Goal: Task Accomplishment & Management: Manage account settings

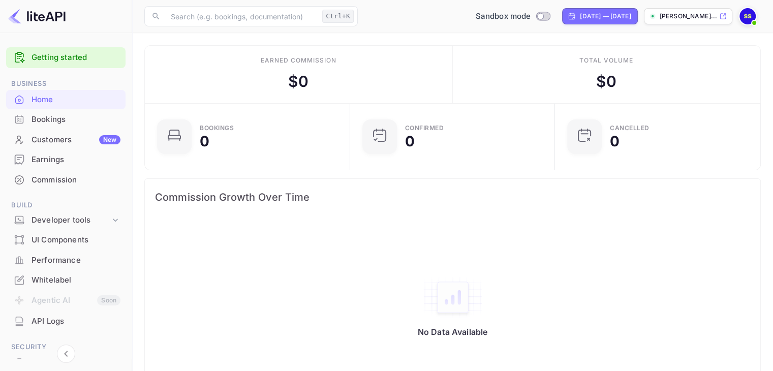
click at [747, 15] on img at bounding box center [747, 16] width 16 height 16
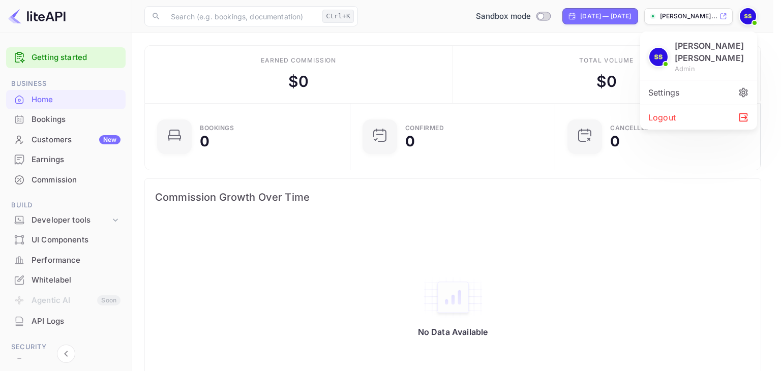
click at [666, 114] on div "Logout" at bounding box center [698, 117] width 117 height 24
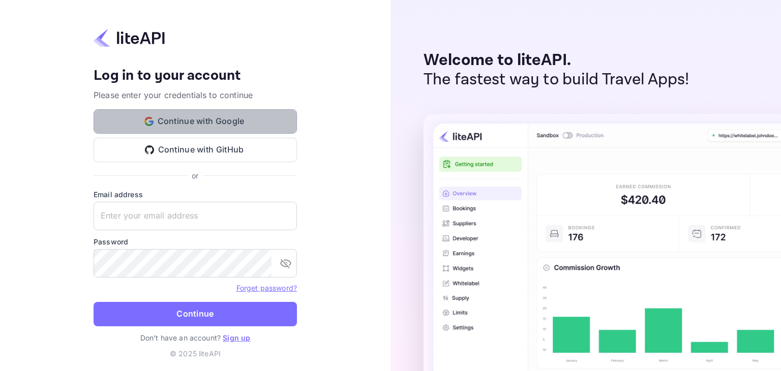
click at [164, 110] on button "Continue with Google" at bounding box center [195, 121] width 203 height 24
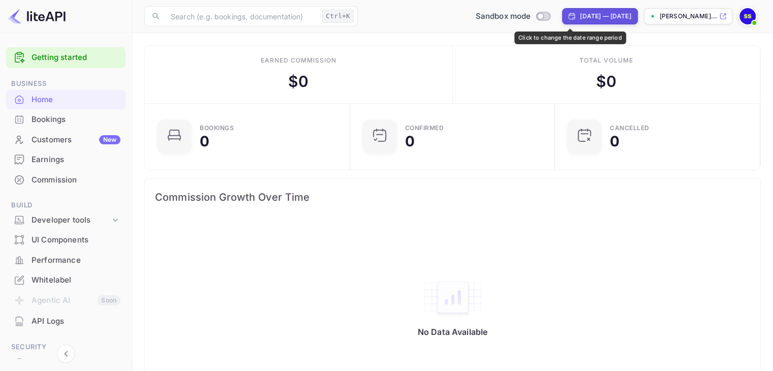
click at [580, 17] on div "[DATE] — [DATE]" at bounding box center [605, 16] width 51 height 9
select select "6"
select select "2025"
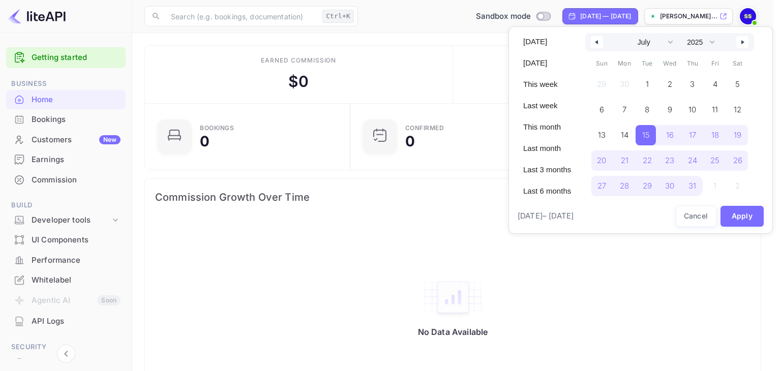
click at [469, 67] on div at bounding box center [390, 185] width 781 height 371
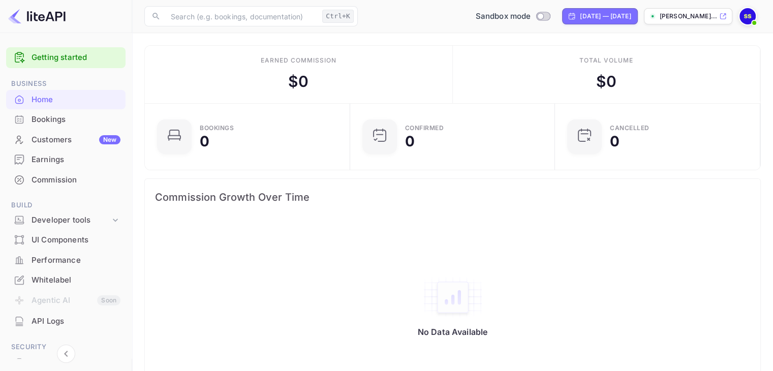
click at [746, 19] on img at bounding box center [747, 16] width 16 height 16
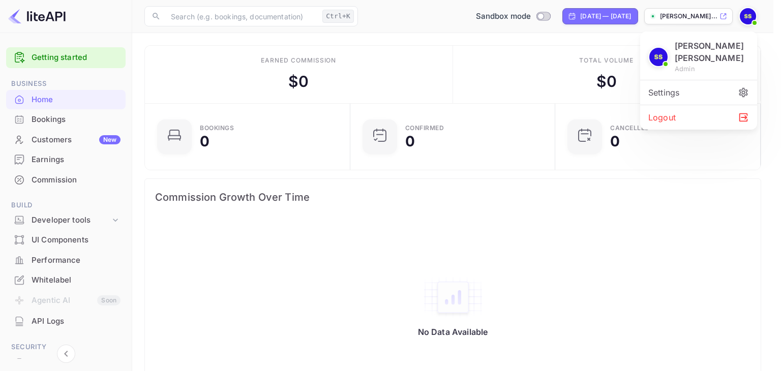
click at [678, 116] on div "Logout" at bounding box center [698, 117] width 117 height 24
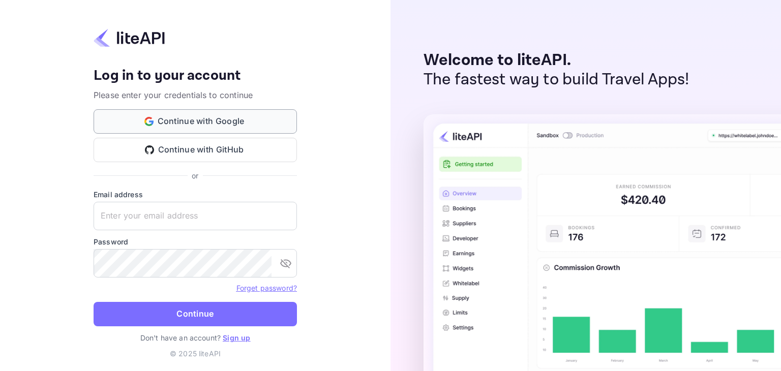
click at [163, 122] on button "Continue with Google" at bounding box center [195, 121] width 203 height 24
